Goal: Navigation & Orientation: Go to known website

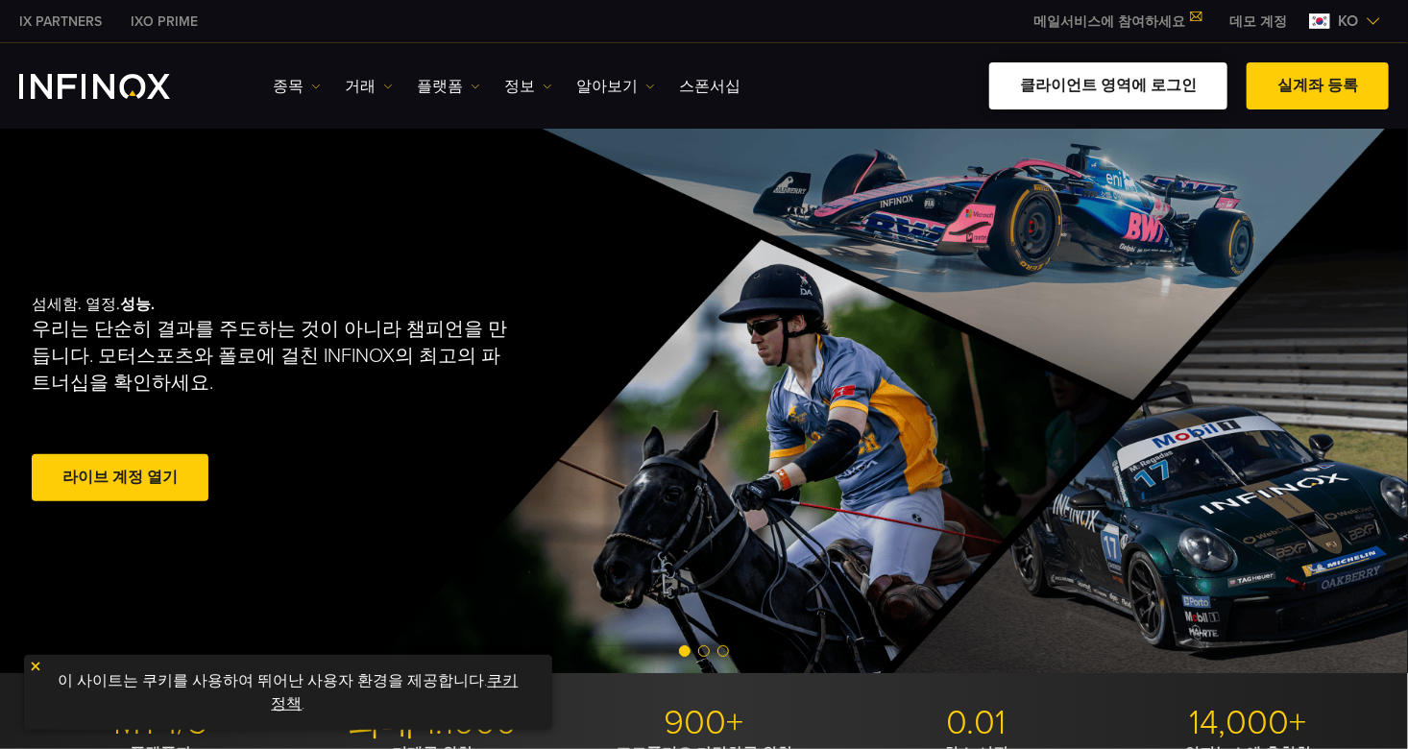
click at [1114, 84] on link "클라이언트 영역에 로그인" at bounding box center [1108, 85] width 238 height 47
